Goal: Book appointment/travel/reservation

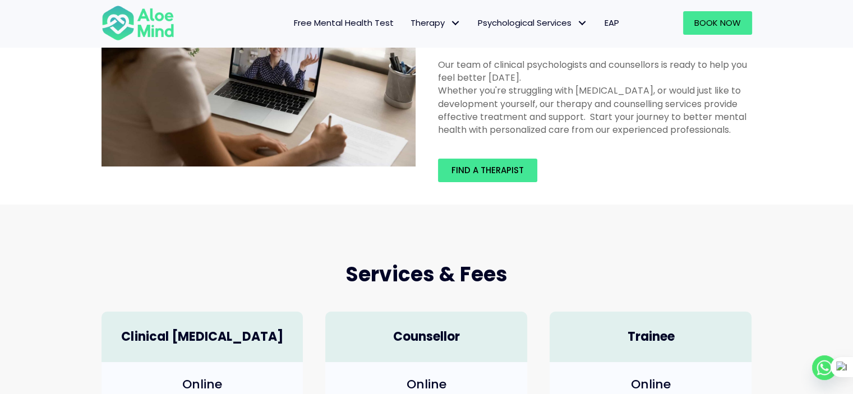
scroll to position [90, 0]
click at [462, 161] on link "Find a therapist" at bounding box center [487, 171] width 99 height 24
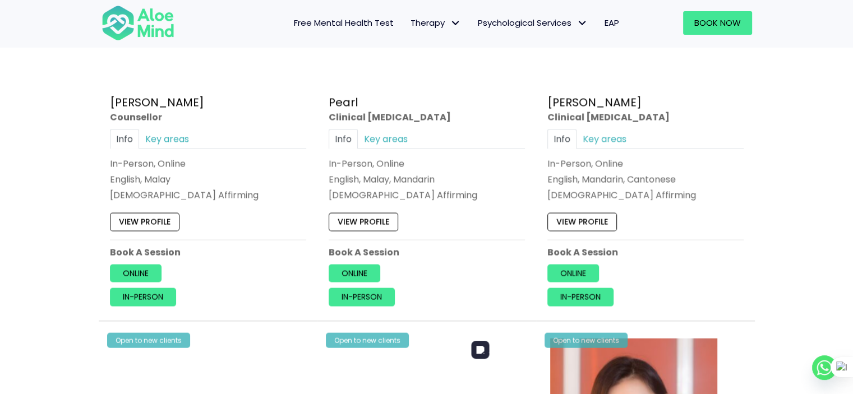
scroll to position [2377, 0]
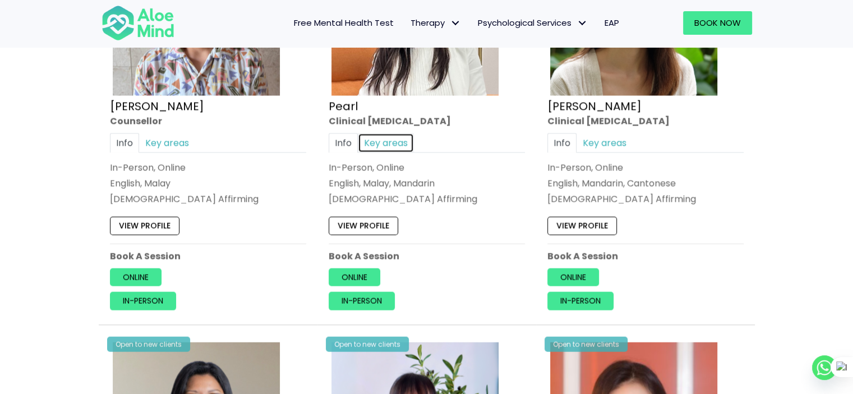
click at [400, 134] on link "Key areas" at bounding box center [386, 144] width 56 height 20
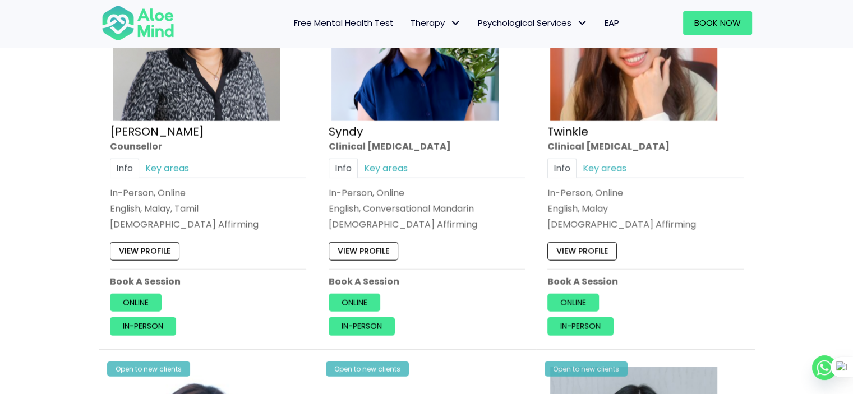
scroll to position [2771, 0]
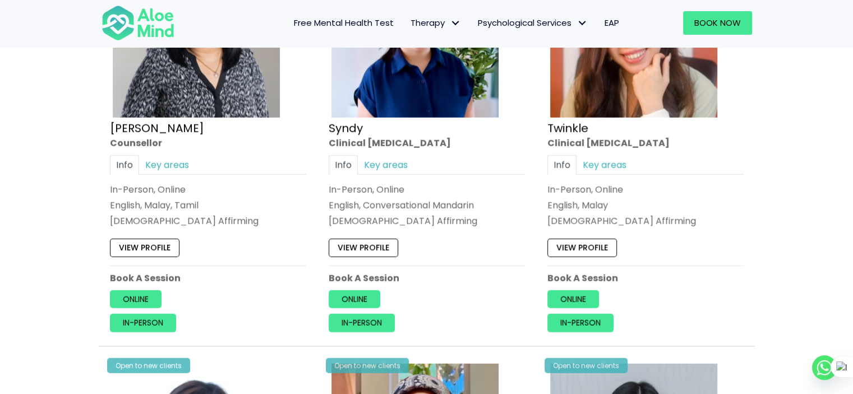
click at [447, 148] on div "Open to new clients Syndy Clinical psychologist Info Key areas In-Person, Onlin…" at bounding box center [426, 140] width 213 height 402
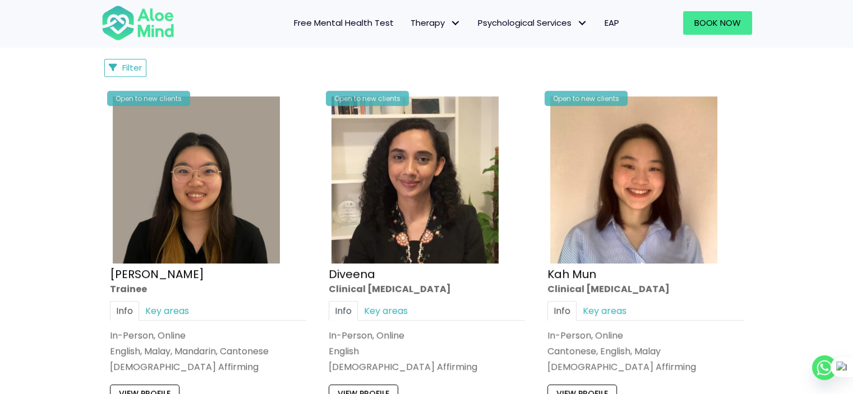
scroll to position [541, 0]
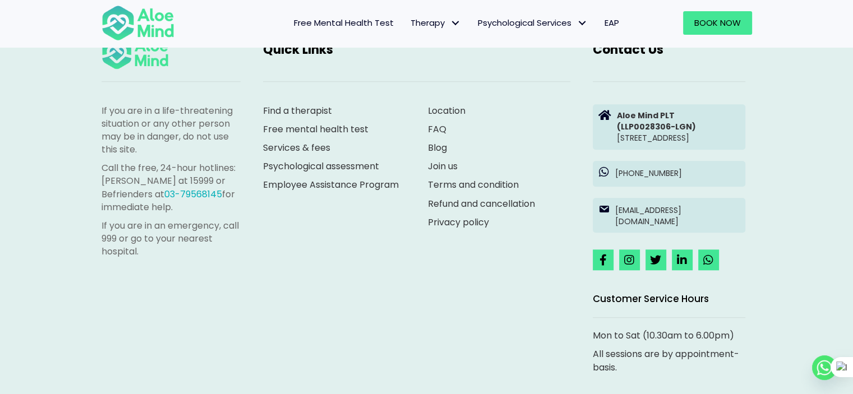
scroll to position [1110, 0]
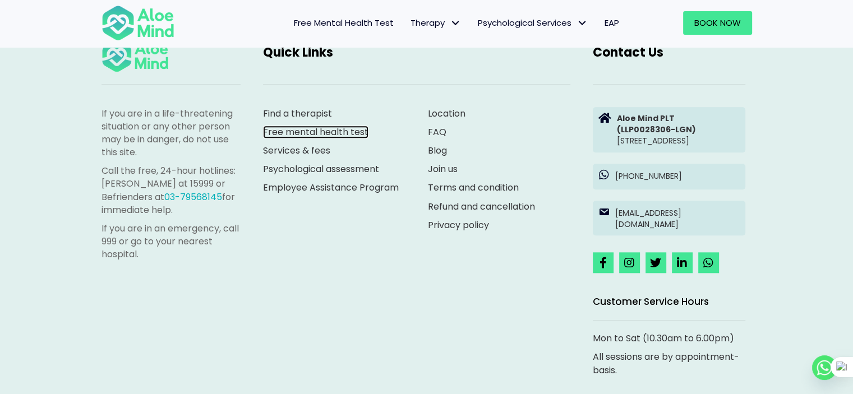
click at [324, 126] on link "Free mental health test" at bounding box center [315, 132] width 105 height 13
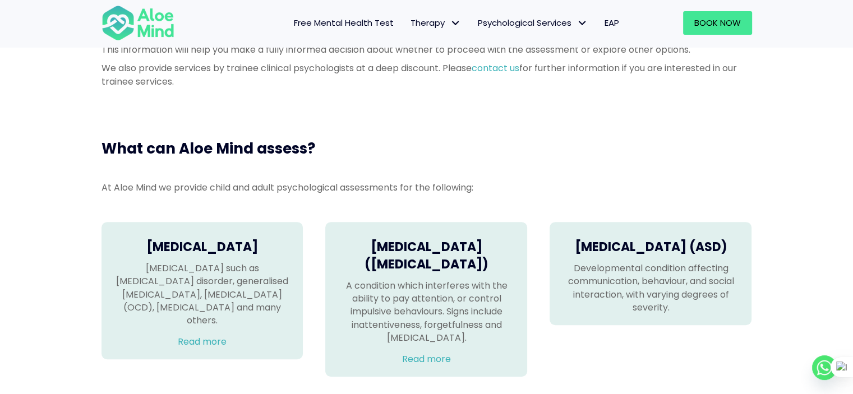
scroll to position [613, 0]
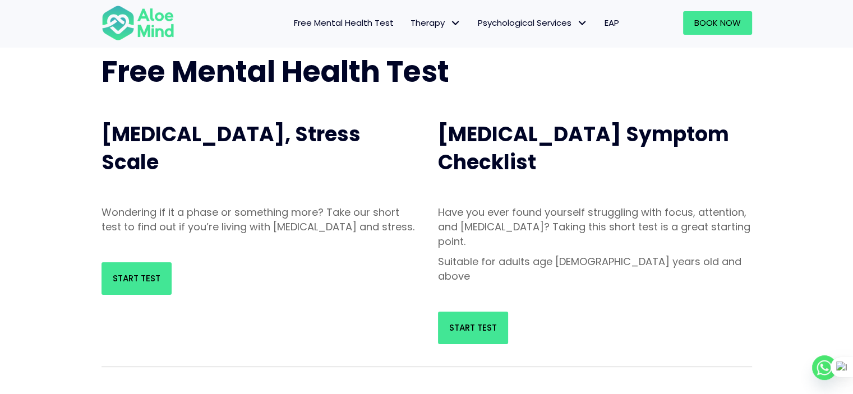
scroll to position [67, 0]
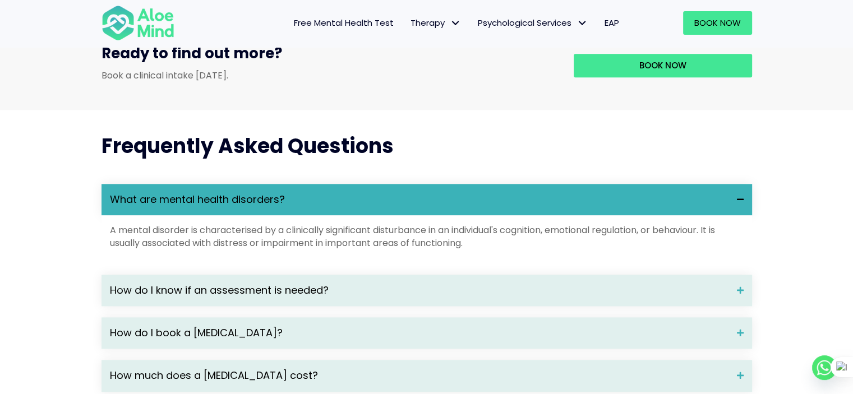
scroll to position [1457, 0]
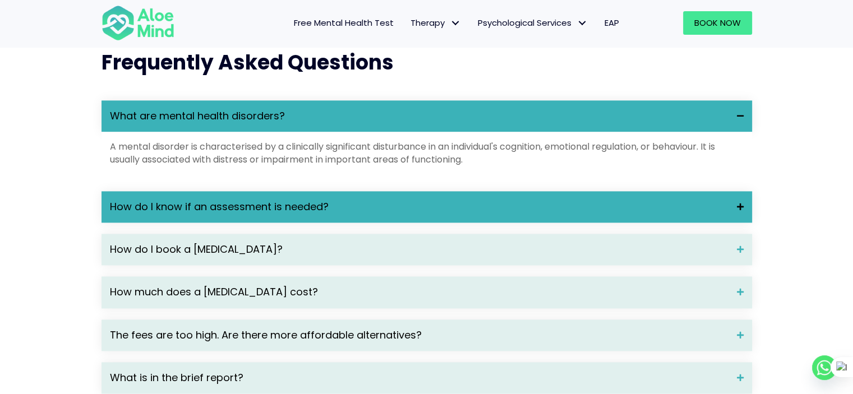
click at [382, 214] on span "How do I know if an assessment is needed?" at bounding box center [419, 207] width 619 height 15
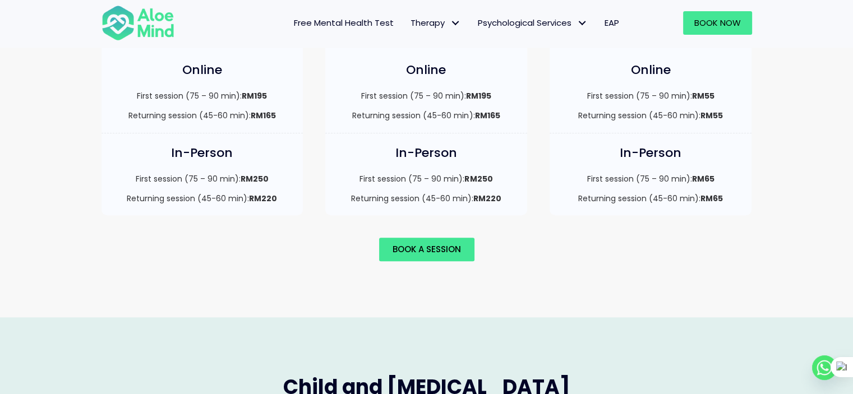
scroll to position [882, 0]
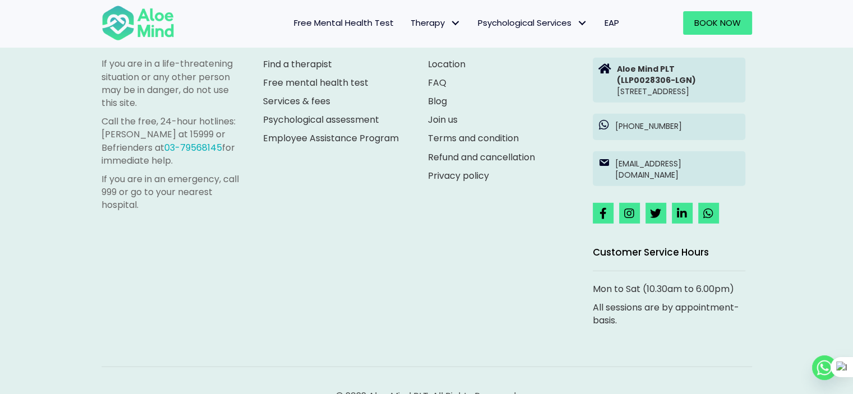
scroll to position [3211, 0]
